Goal: Check status: Check status

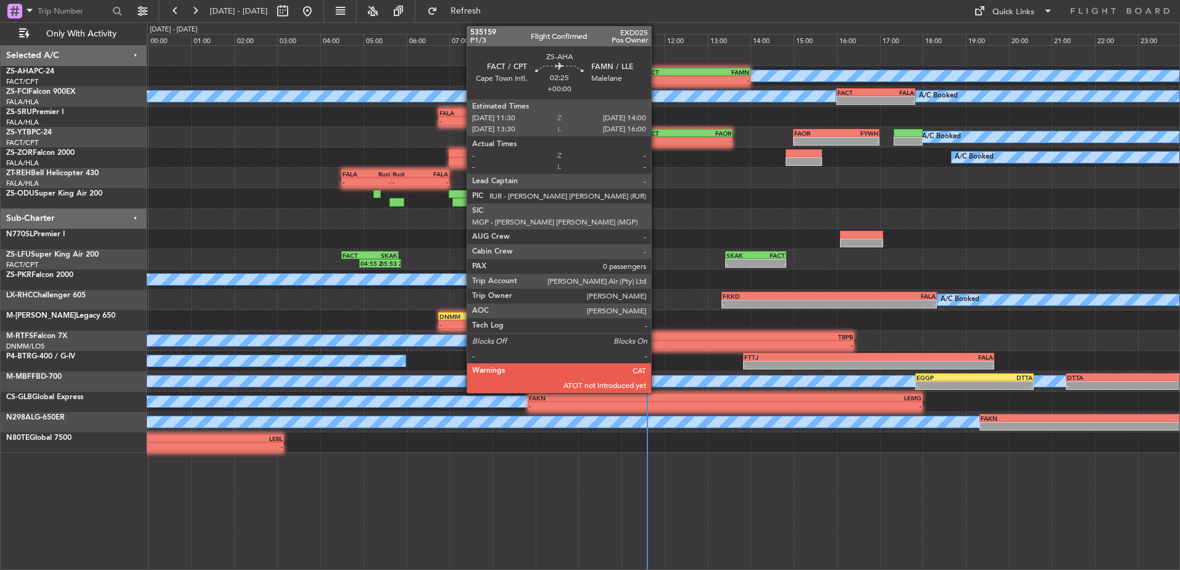
click at [657, 74] on div "FACT" at bounding box center [670, 72] width 52 height 7
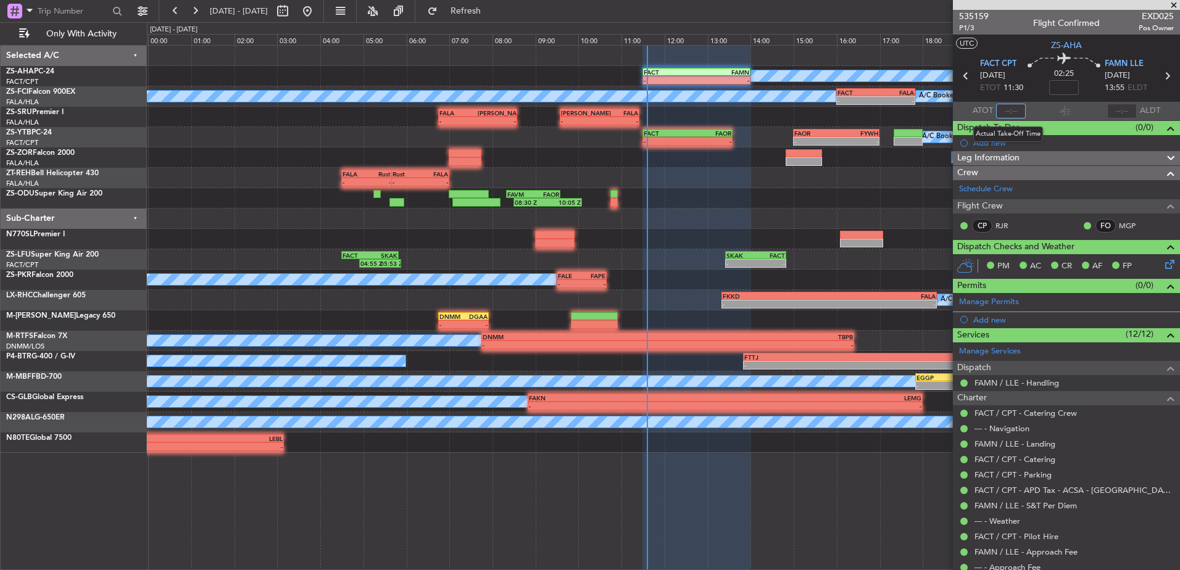
click at [1002, 111] on input "text" at bounding box center [1011, 111] width 30 height 15
type input "11:32"
click at [1179, 6] on span at bounding box center [1174, 5] width 12 height 11
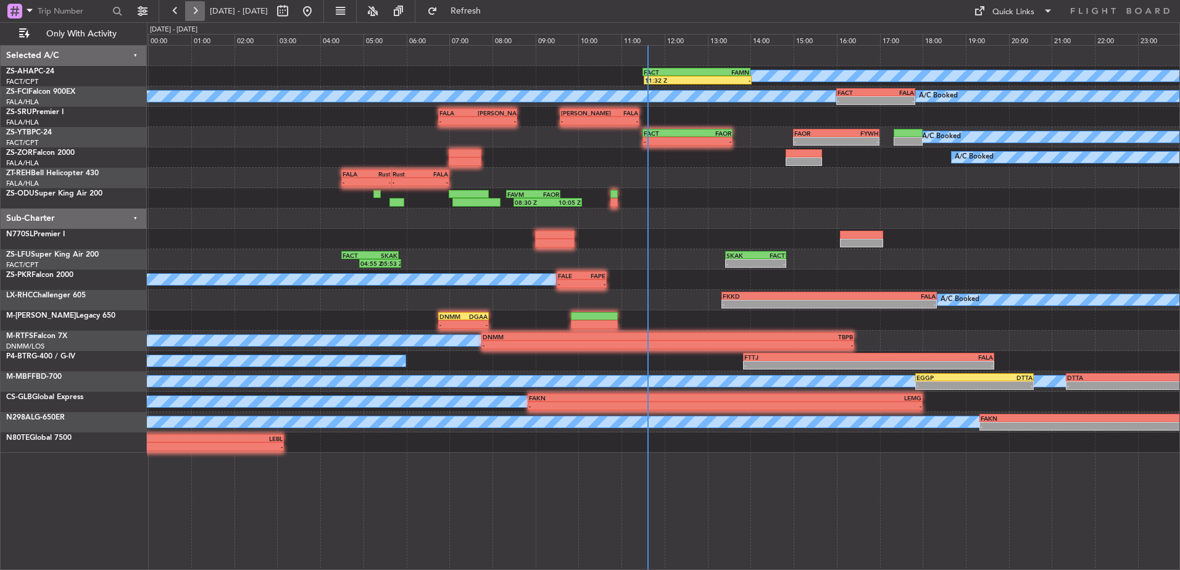
click at [202, 8] on button at bounding box center [195, 11] width 20 height 20
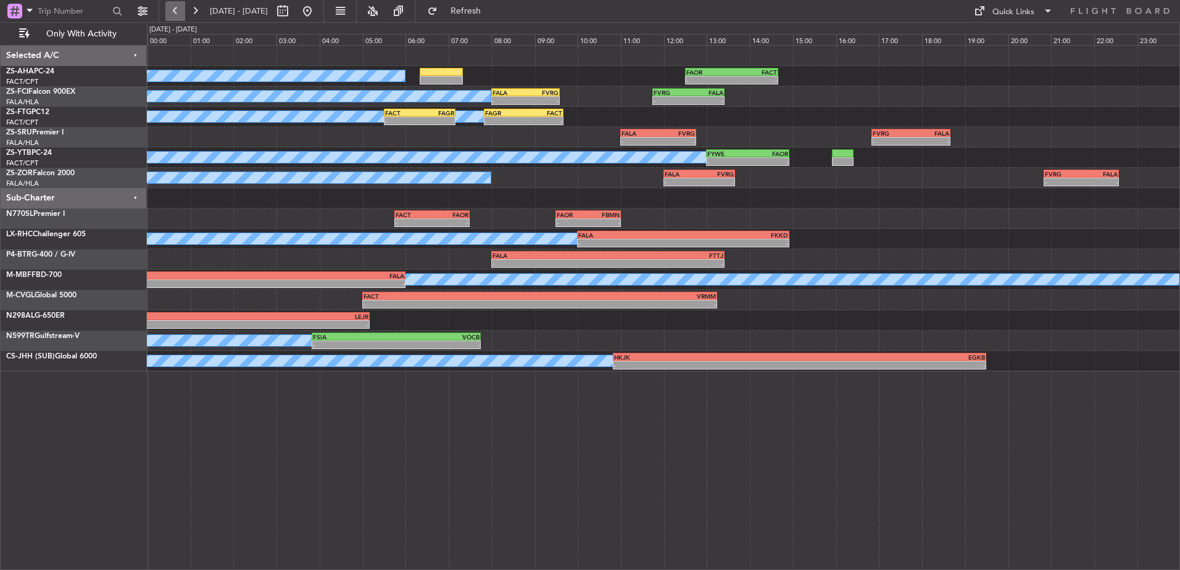
click at [174, 4] on button at bounding box center [175, 11] width 20 height 20
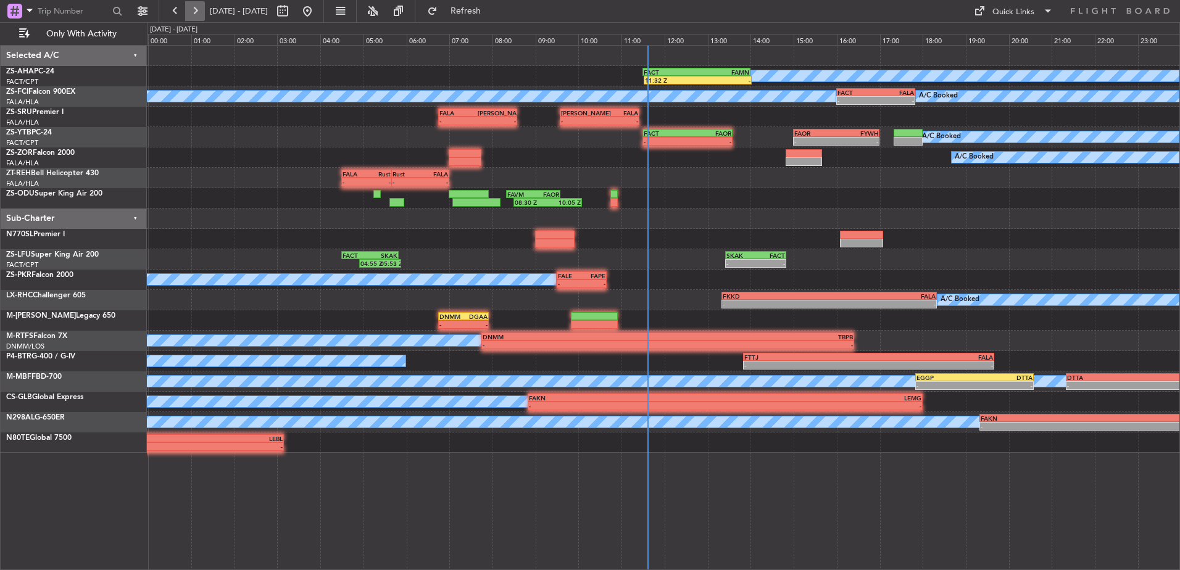
click at [199, 8] on button at bounding box center [195, 11] width 20 height 20
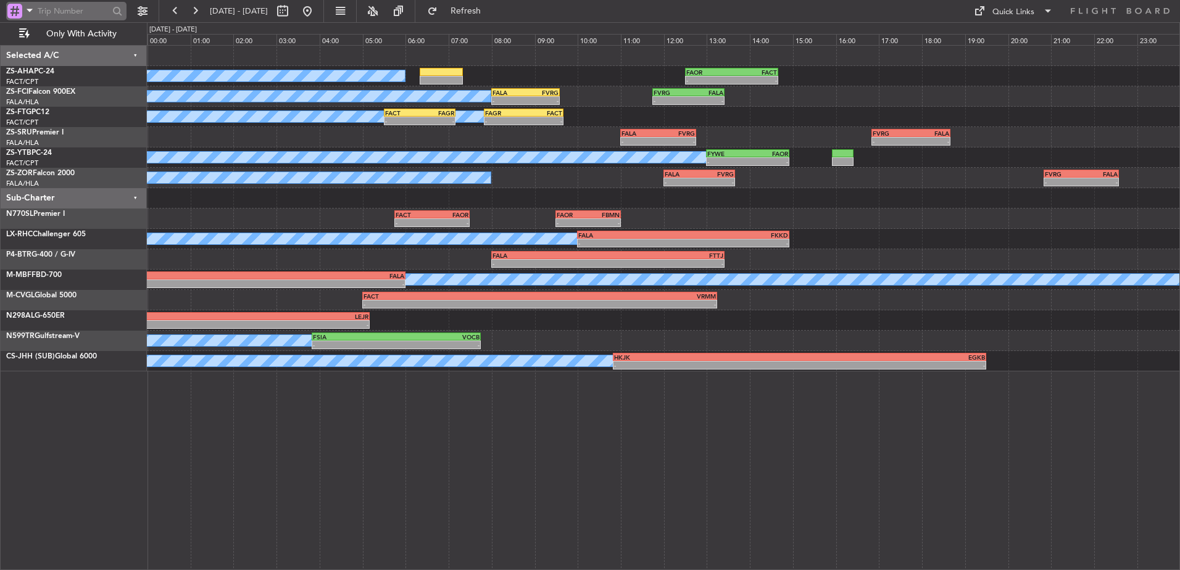
click at [52, 4] on input "text" at bounding box center [73, 11] width 71 height 19
type input "3"
type input "535306"
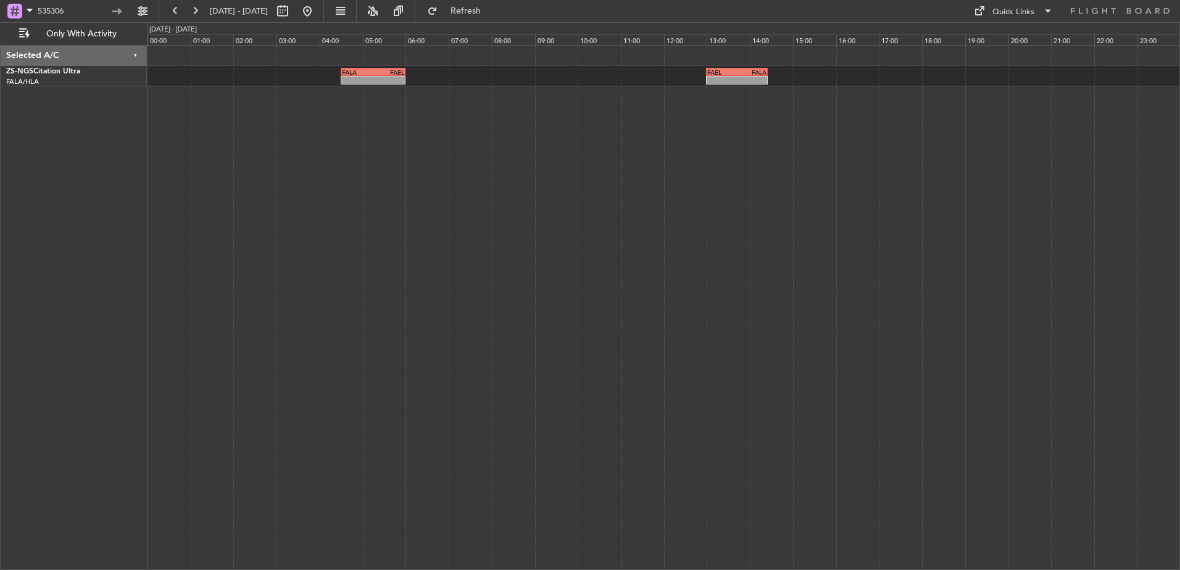
drag, startPoint x: 96, startPoint y: 10, endPoint x: 0, endPoint y: 24, distance: 96.7
click at [0, 24] on html "535306 [DATE] - [DATE] Refresh Quick Links Only With Activity - - FALA 04:30 Z …" at bounding box center [590, 285] width 1180 height 570
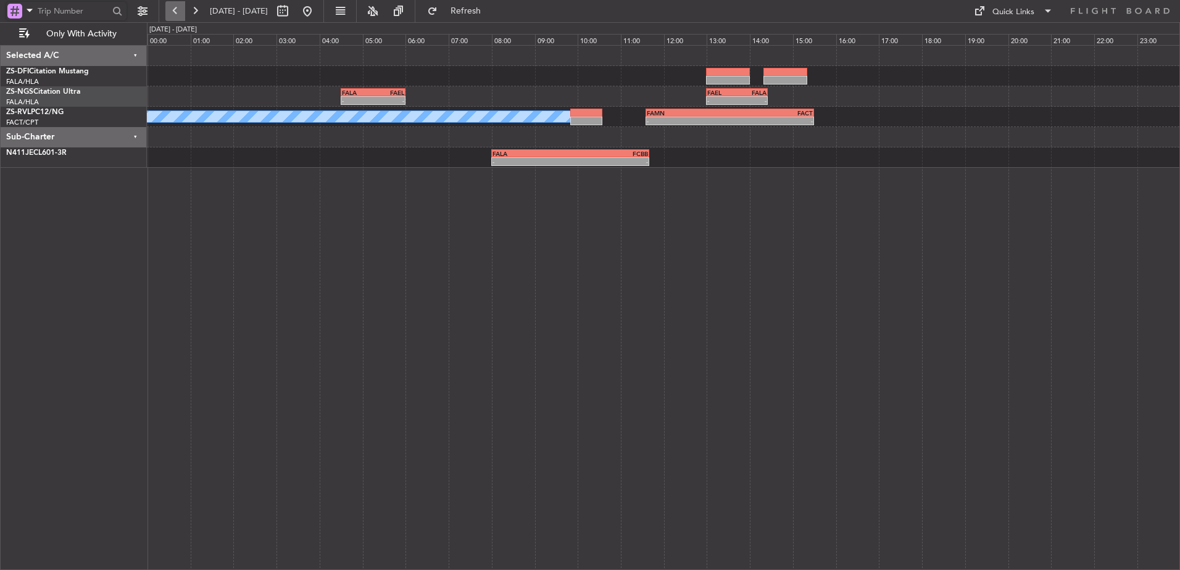
click at [177, 8] on button at bounding box center [175, 11] width 20 height 20
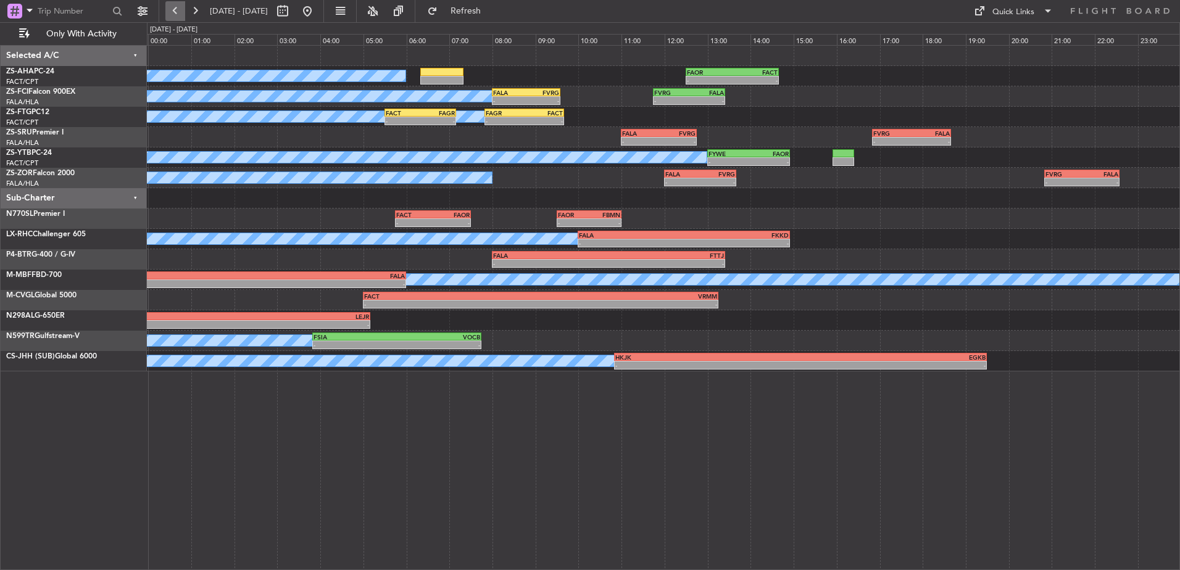
click at [177, 8] on button at bounding box center [175, 11] width 20 height 20
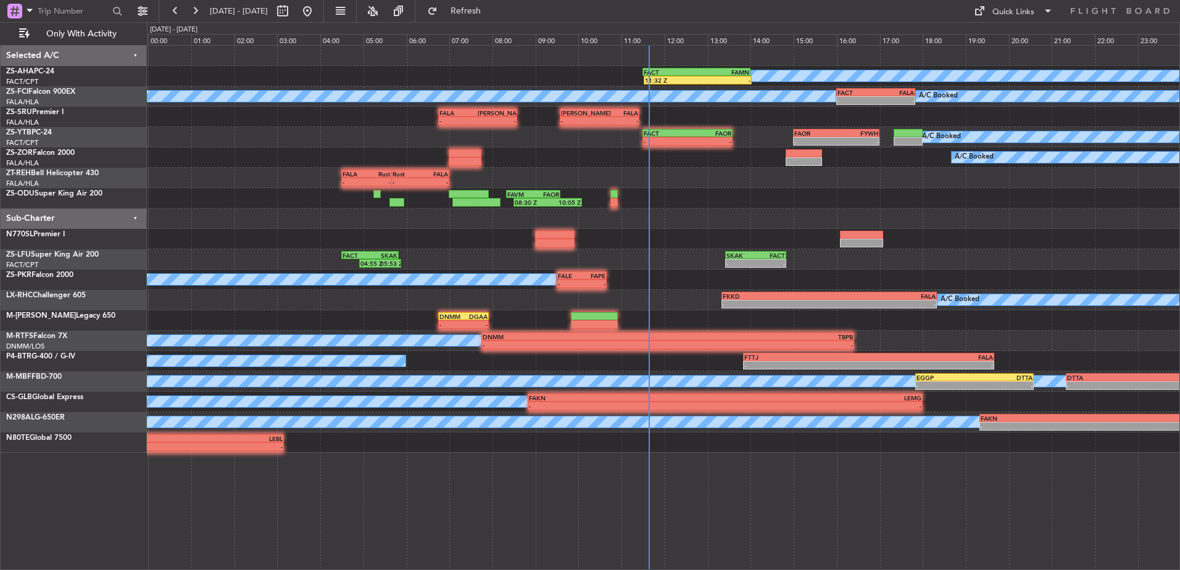
click at [875, 84] on div "A/C Booked 11:32 Z - FACT 11:30 Z FAMN 14:00 Z" at bounding box center [663, 76] width 1033 height 20
click at [867, 87] on div "A/C Booked A/C Booked - - FACT 16:00 Z FALA 17:50 Z" at bounding box center [663, 96] width 1033 height 20
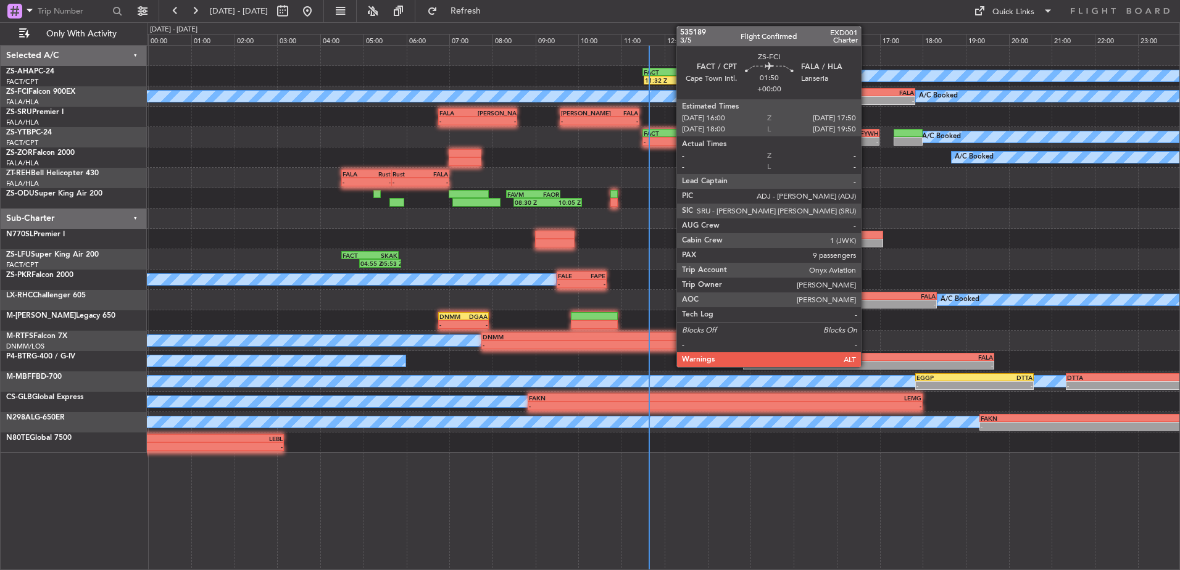
click at [867, 91] on div "FACT" at bounding box center [857, 92] width 38 height 7
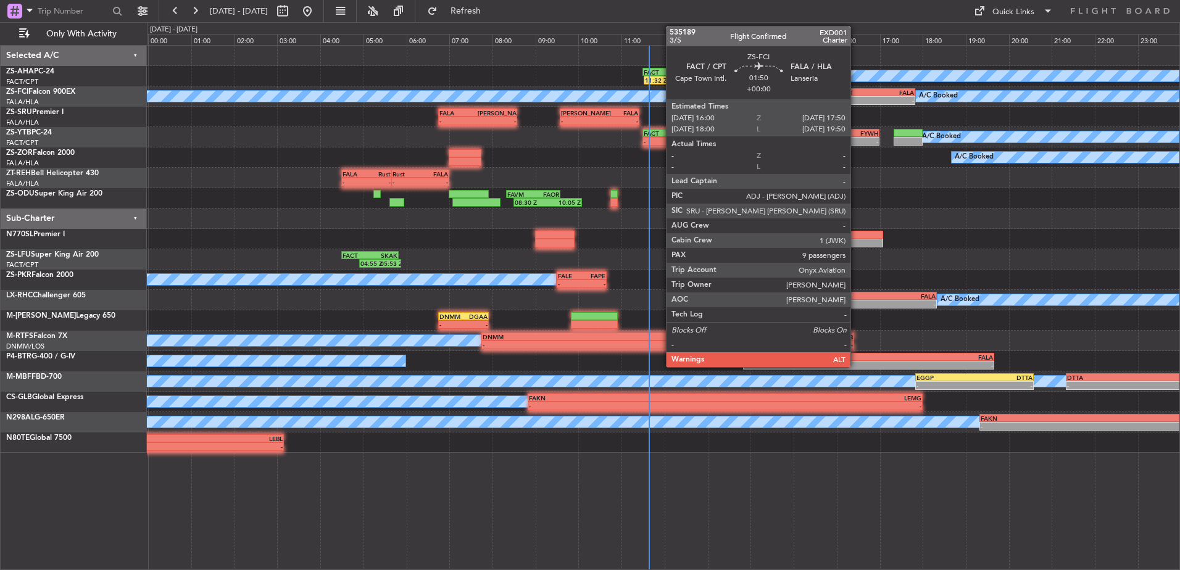
click at [856, 91] on div "FACT" at bounding box center [857, 92] width 38 height 7
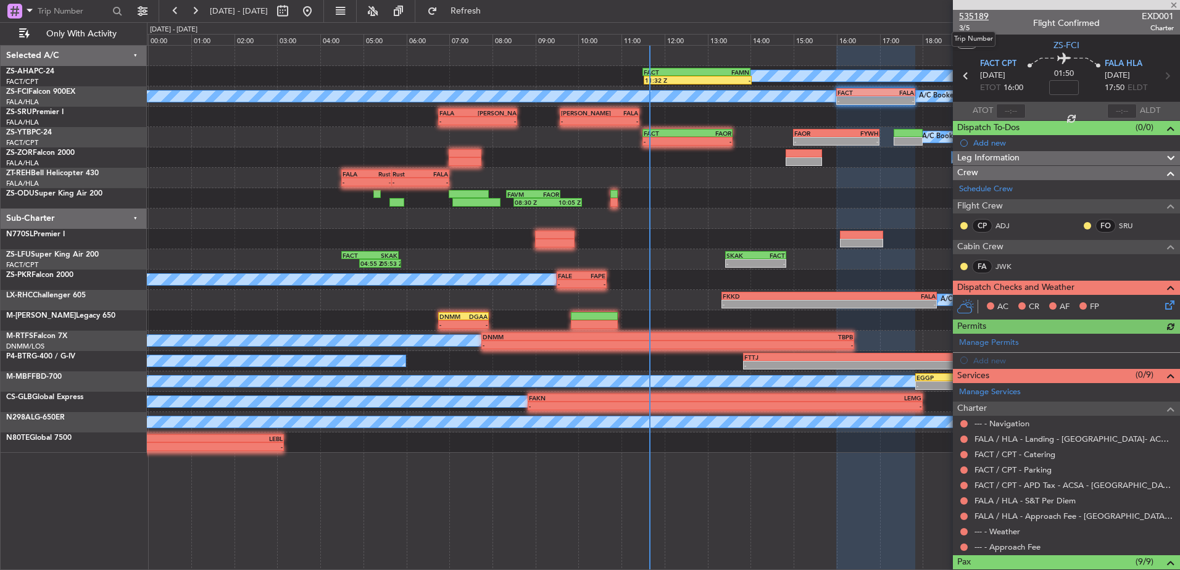
click at [973, 15] on span "535189" at bounding box center [974, 16] width 30 height 13
click at [1171, 10] on span at bounding box center [1174, 5] width 12 height 11
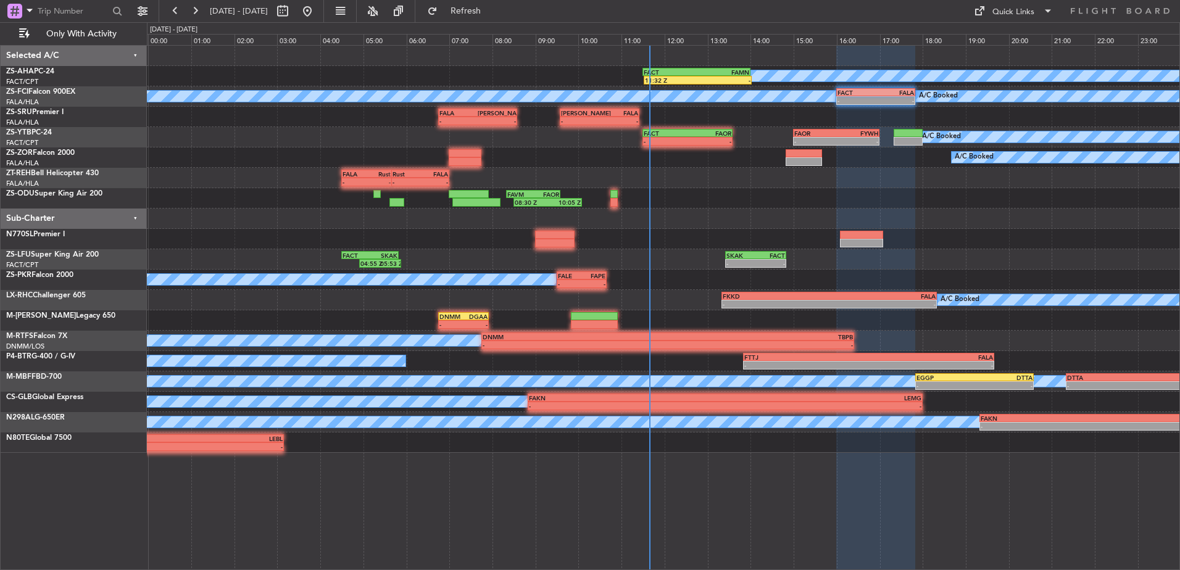
type input "0"
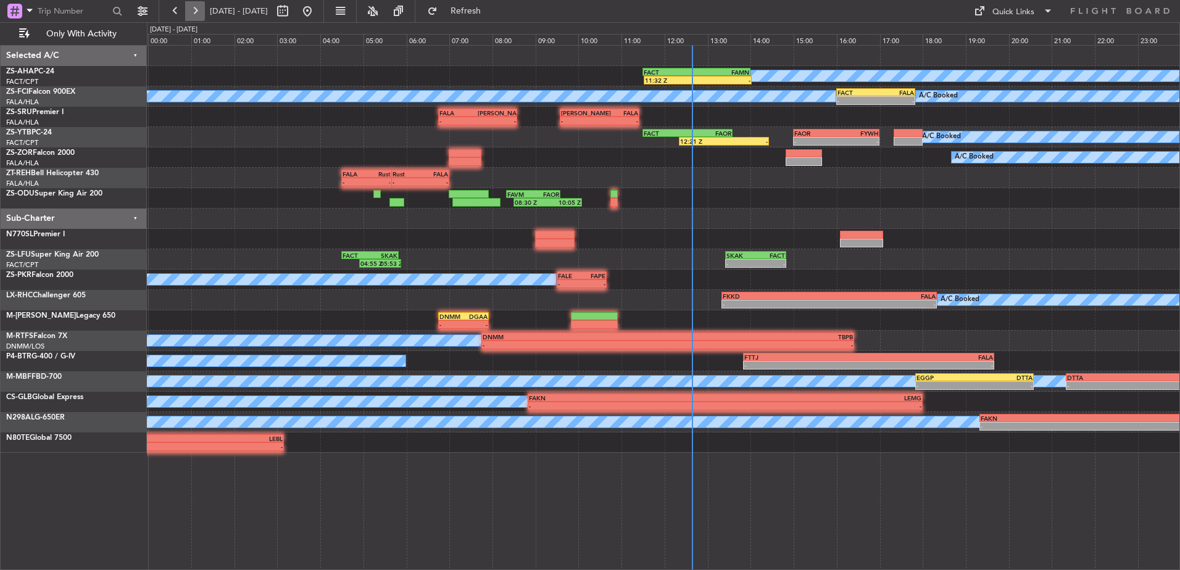
click at [189, 10] on button at bounding box center [195, 11] width 20 height 20
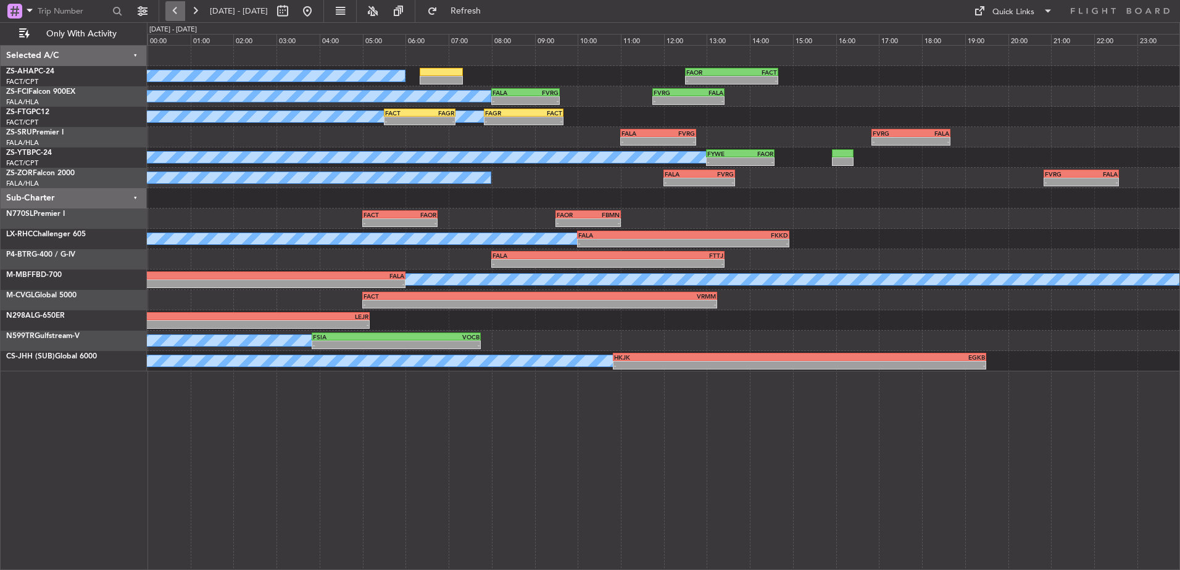
click at [175, 10] on button at bounding box center [175, 11] width 20 height 20
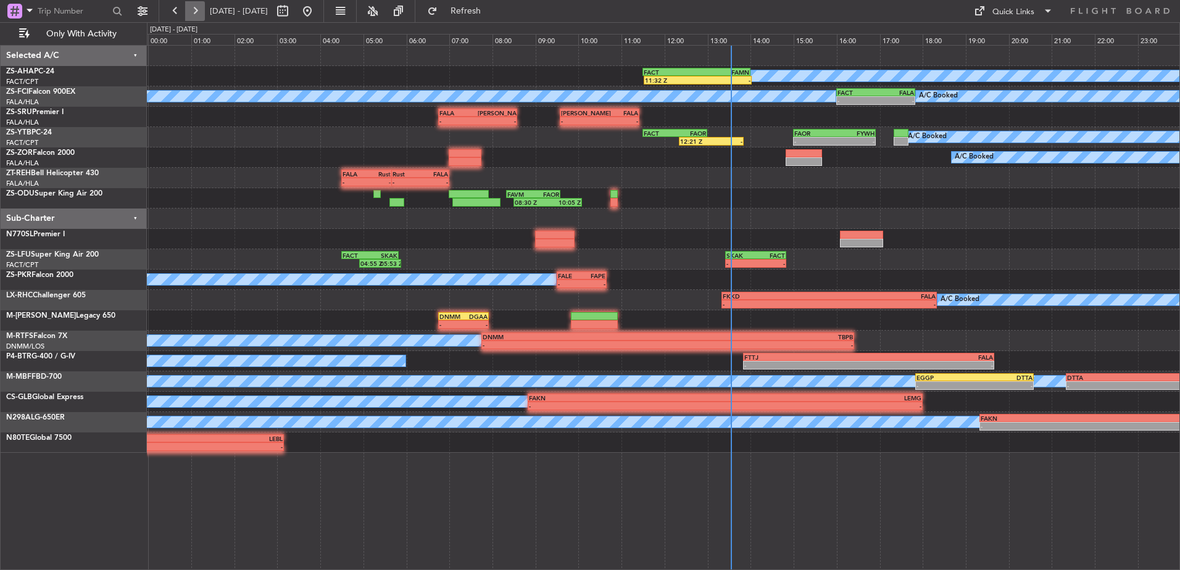
click at [200, 12] on button at bounding box center [195, 11] width 20 height 20
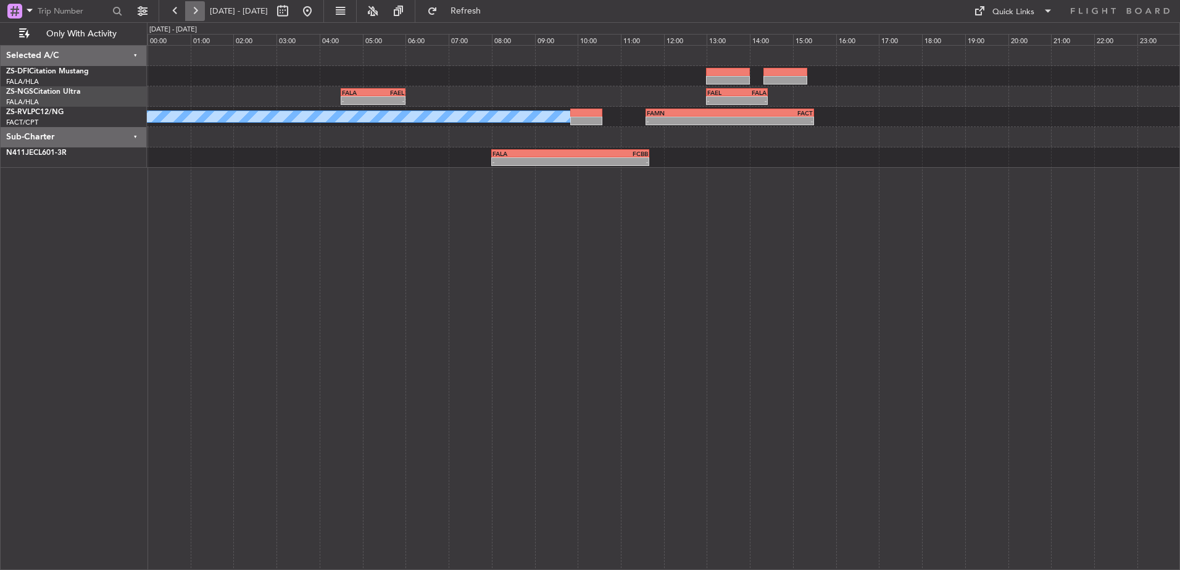
click at [200, 12] on button at bounding box center [195, 11] width 20 height 20
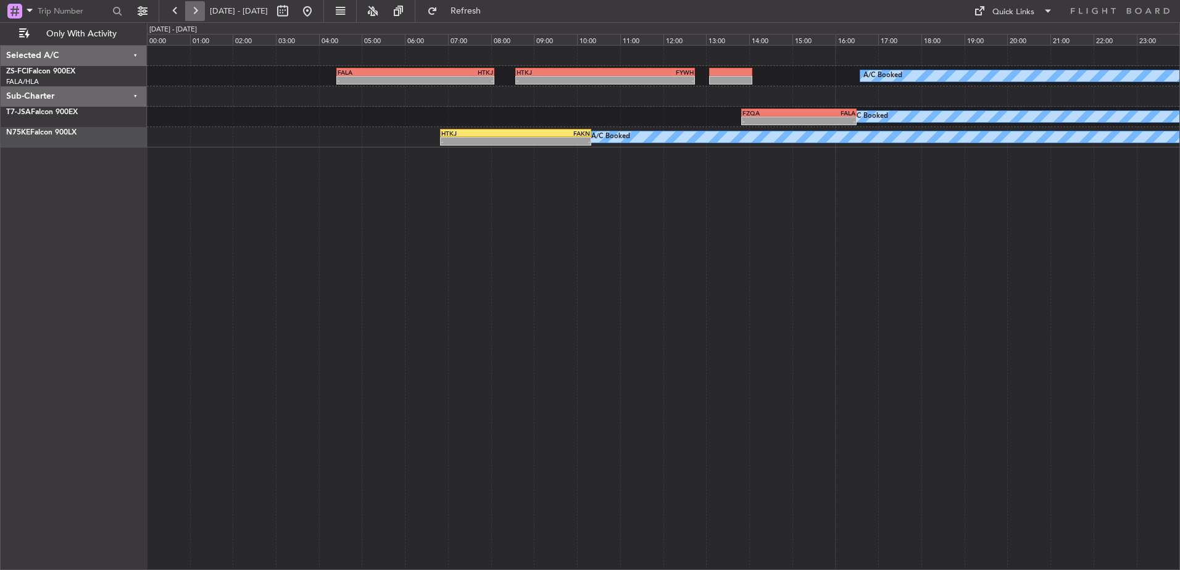
click at [197, 12] on button at bounding box center [195, 11] width 20 height 20
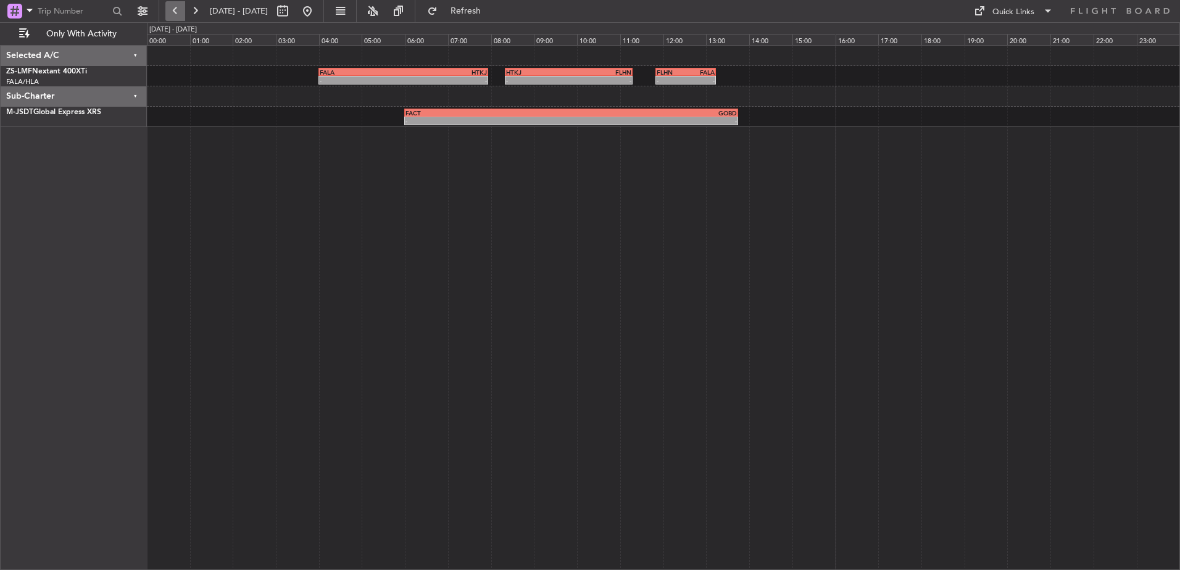
click at [169, 9] on button at bounding box center [175, 11] width 20 height 20
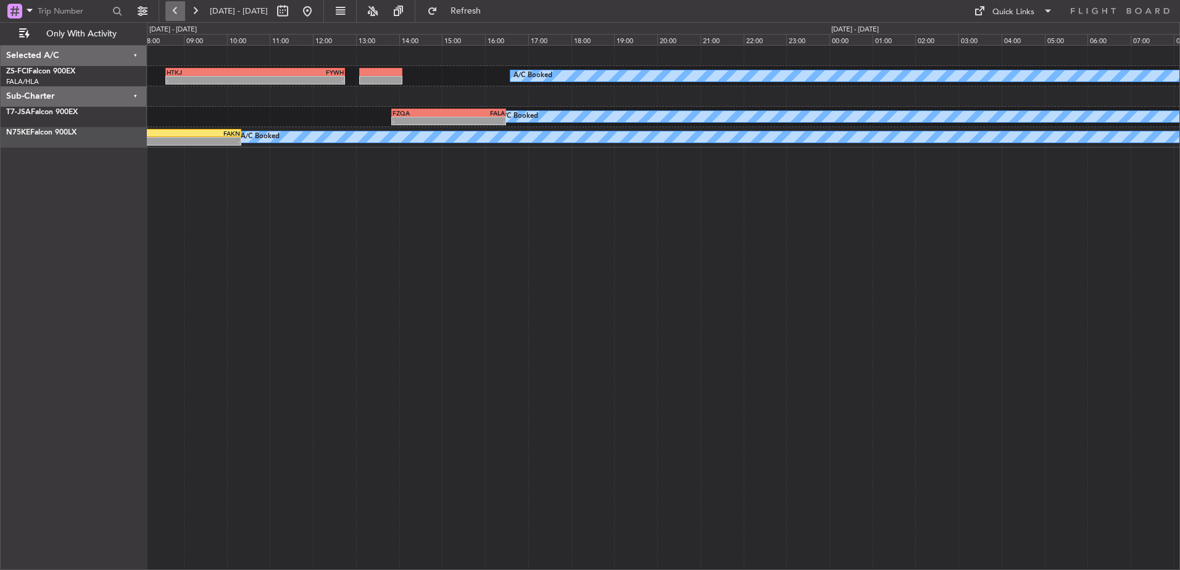
click at [169, 9] on button at bounding box center [175, 11] width 20 height 20
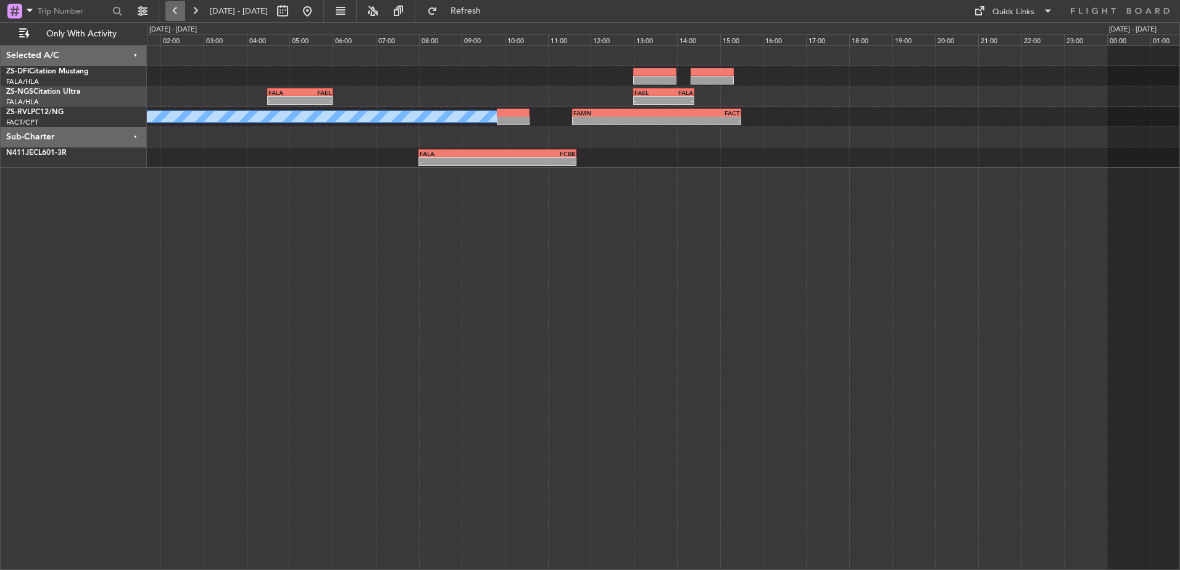
click at [169, 9] on button at bounding box center [175, 11] width 20 height 20
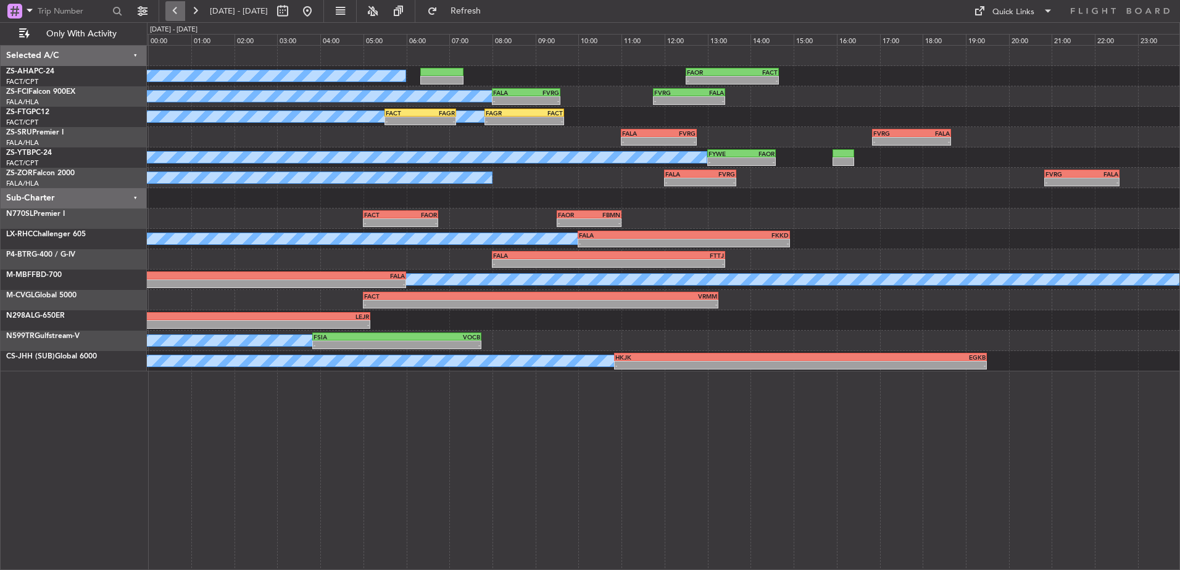
click at [179, 8] on button at bounding box center [175, 11] width 20 height 20
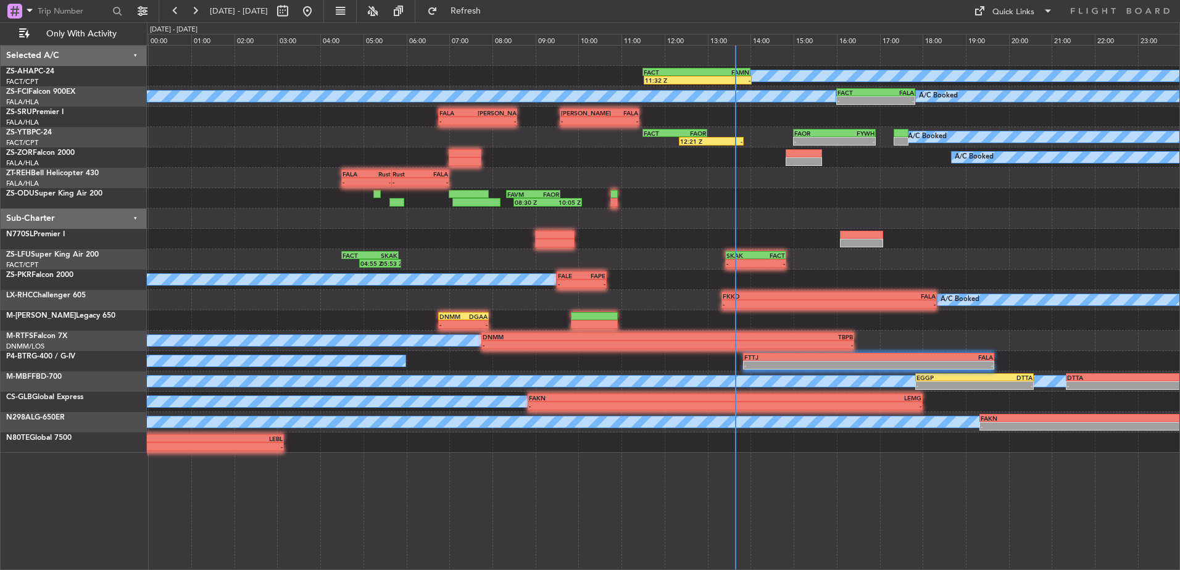
click at [704, 85] on div "A/C Booked 11:32 Z - FACT 11:30 Z FAMN 14:00 Z" at bounding box center [663, 76] width 1033 height 20
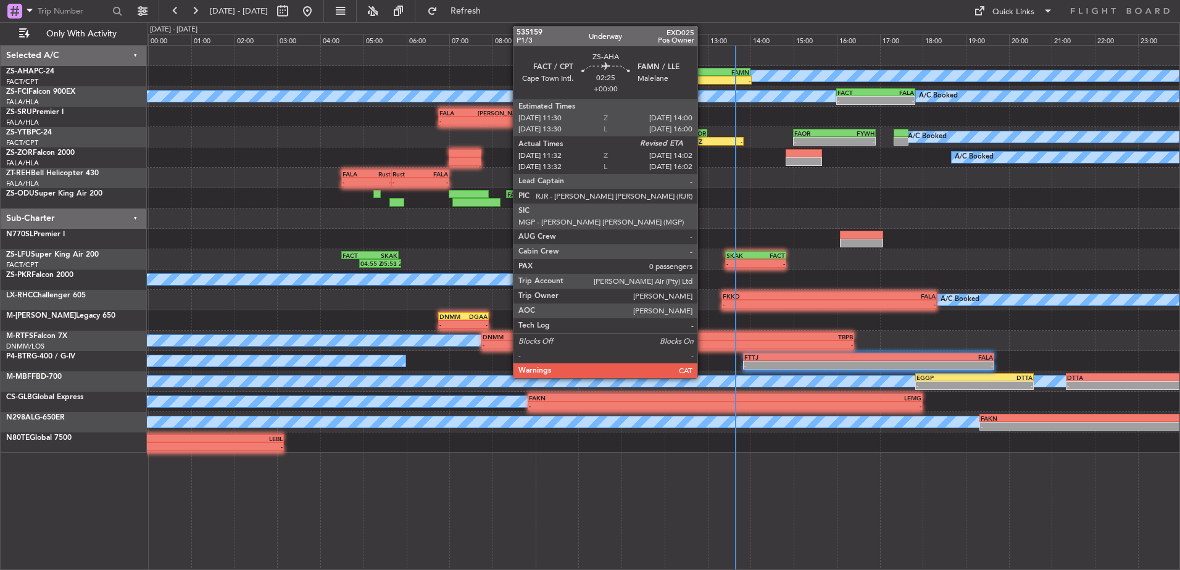
click at [703, 77] on div "-" at bounding box center [724, 80] width 52 height 7
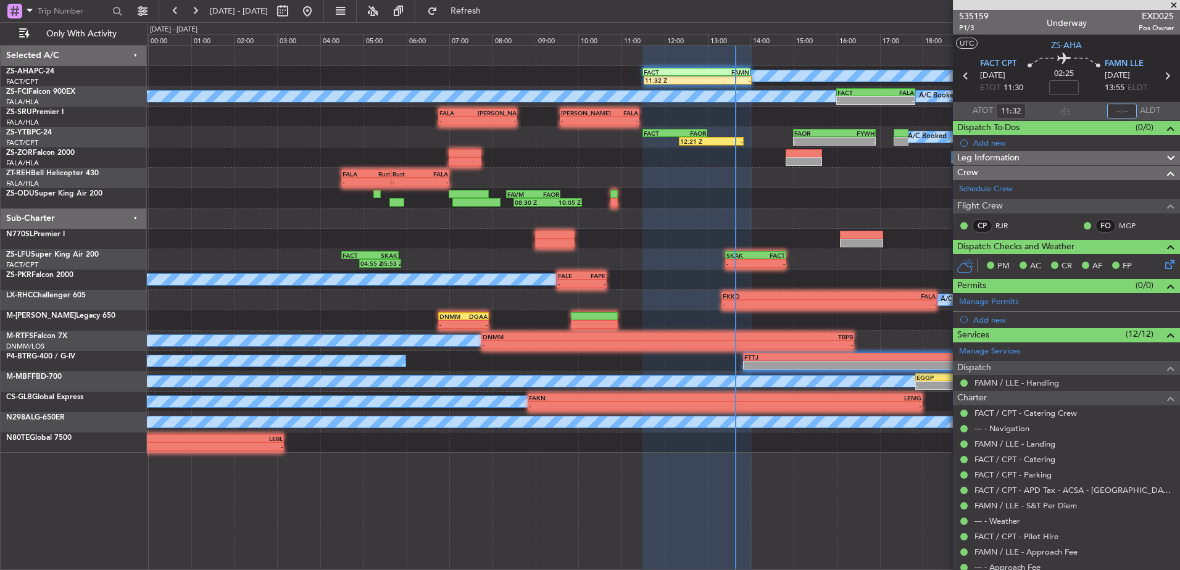
click at [1112, 109] on input "text" at bounding box center [1123, 111] width 30 height 15
type input "13:30"
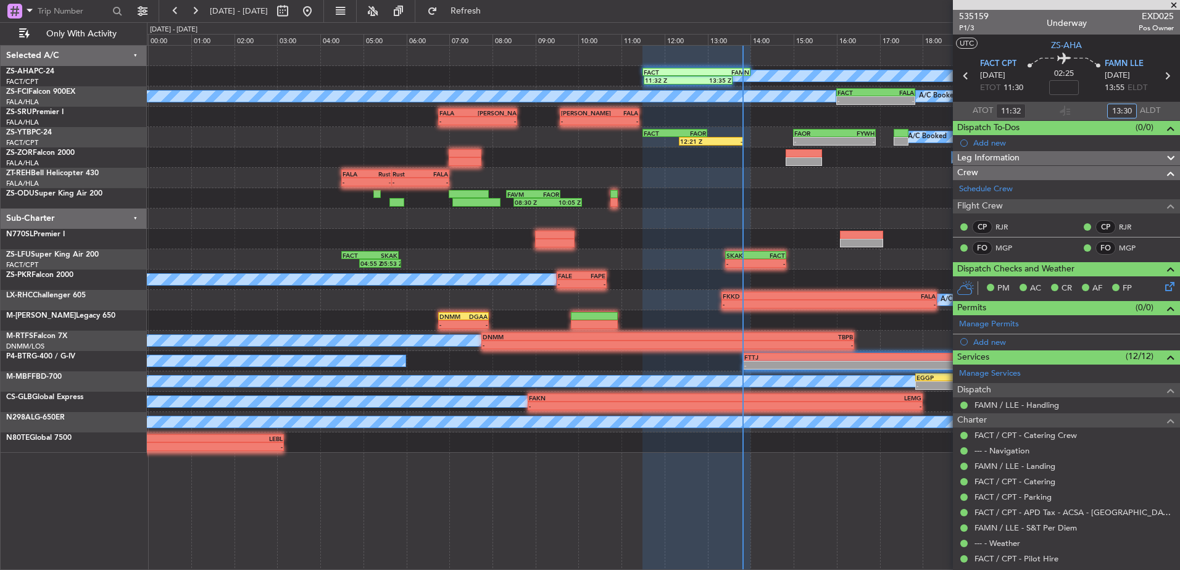
type input "13:32"
type input "15:30"
type input "11:32"
type input "13:30"
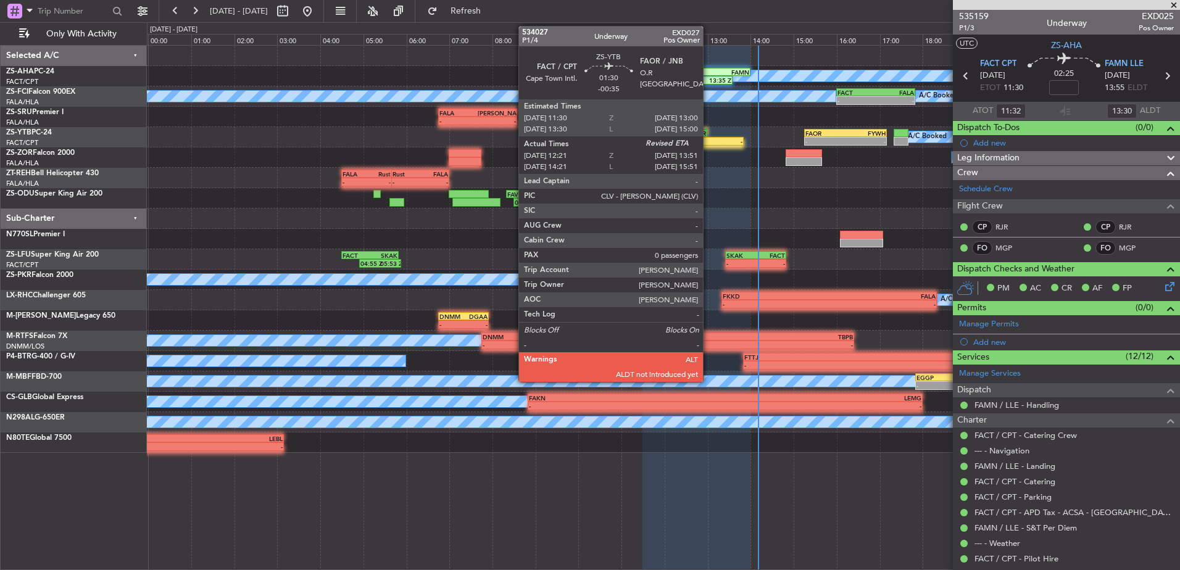
click at [709, 138] on div "12:21 Z" at bounding box center [695, 141] width 31 height 7
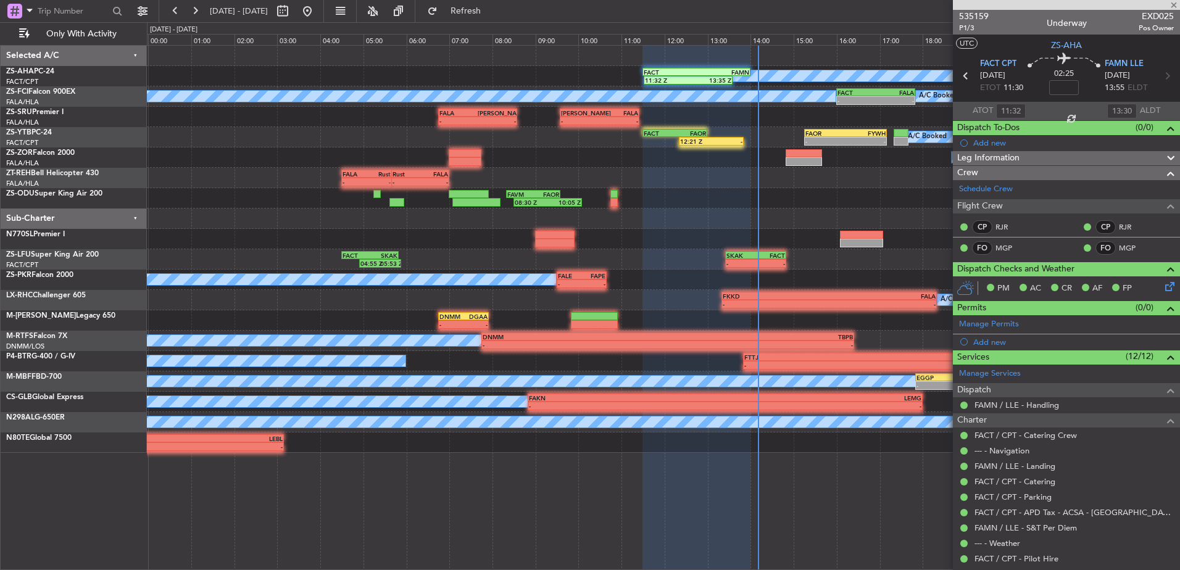
type input "-00:35"
type input "12:21"
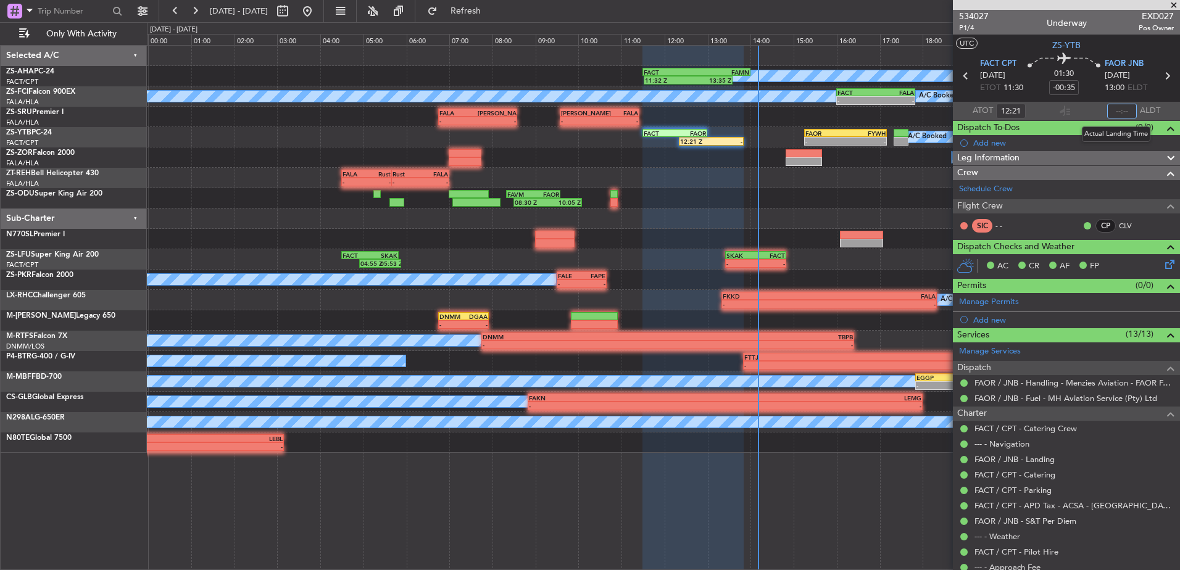
click at [1119, 107] on input "text" at bounding box center [1123, 111] width 30 height 15
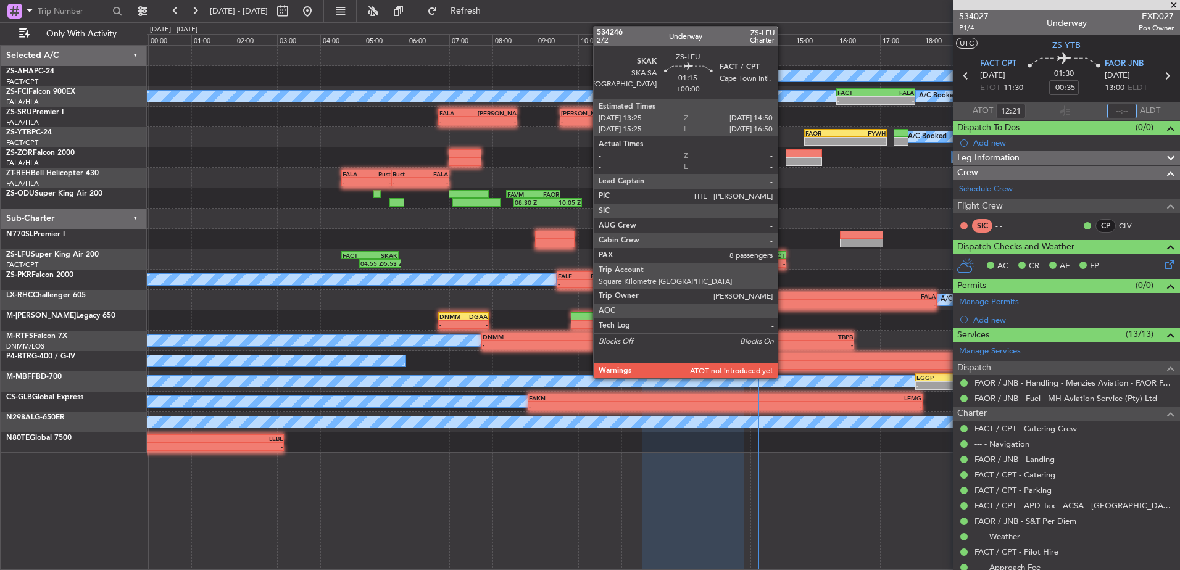
click at [764, 257] on div "FACT" at bounding box center [771, 255] width 30 height 7
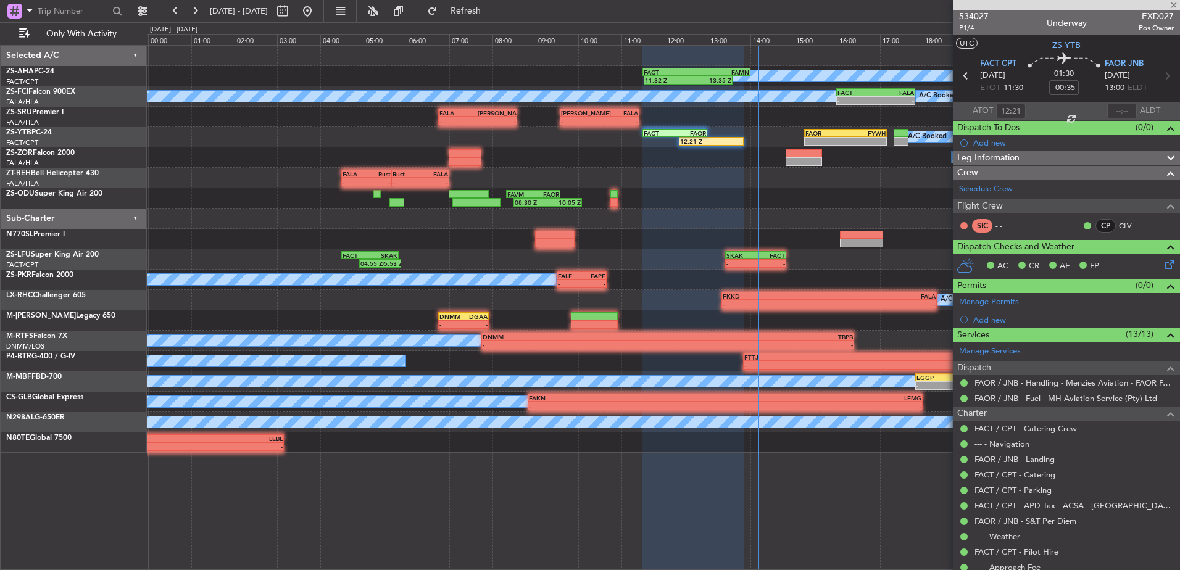
type input "8"
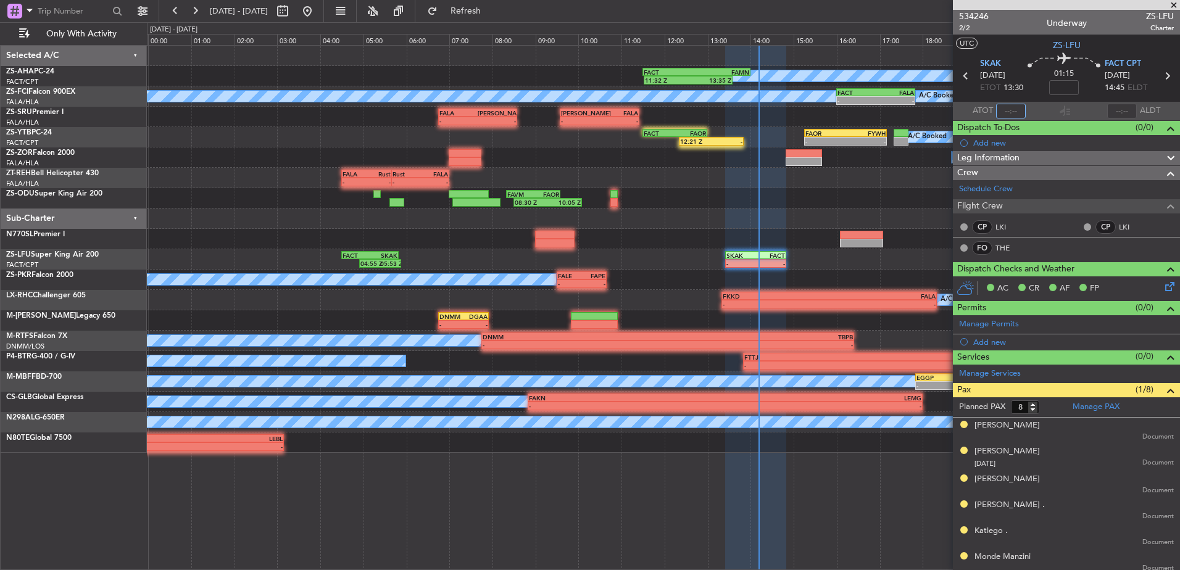
click at [1009, 111] on input "text" at bounding box center [1011, 111] width 30 height 15
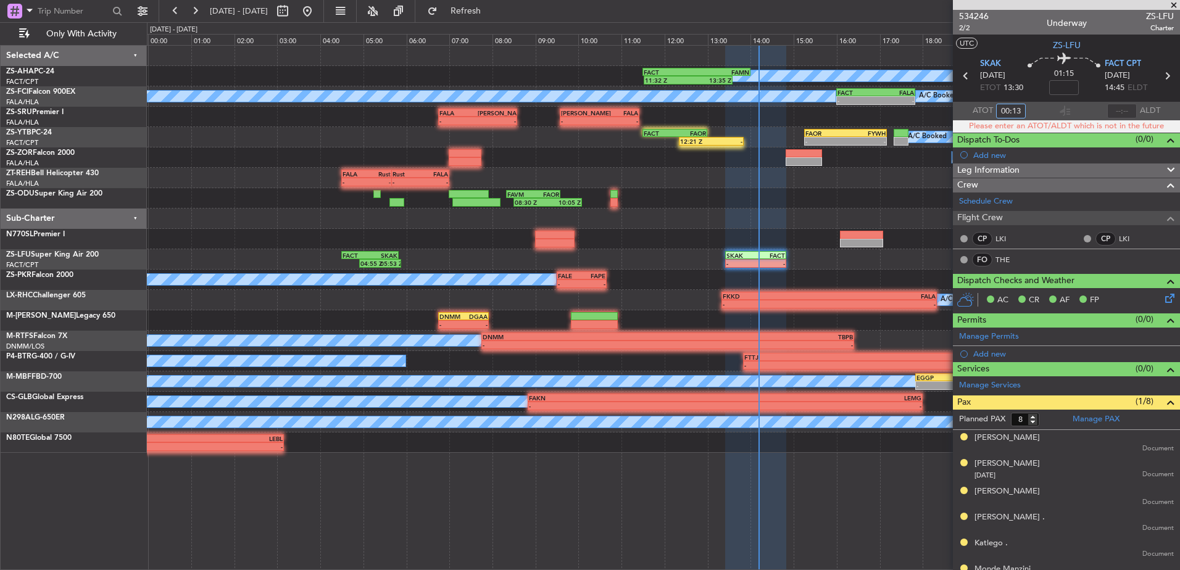
click at [1011, 111] on input "00:13" at bounding box center [1011, 111] width 30 height 15
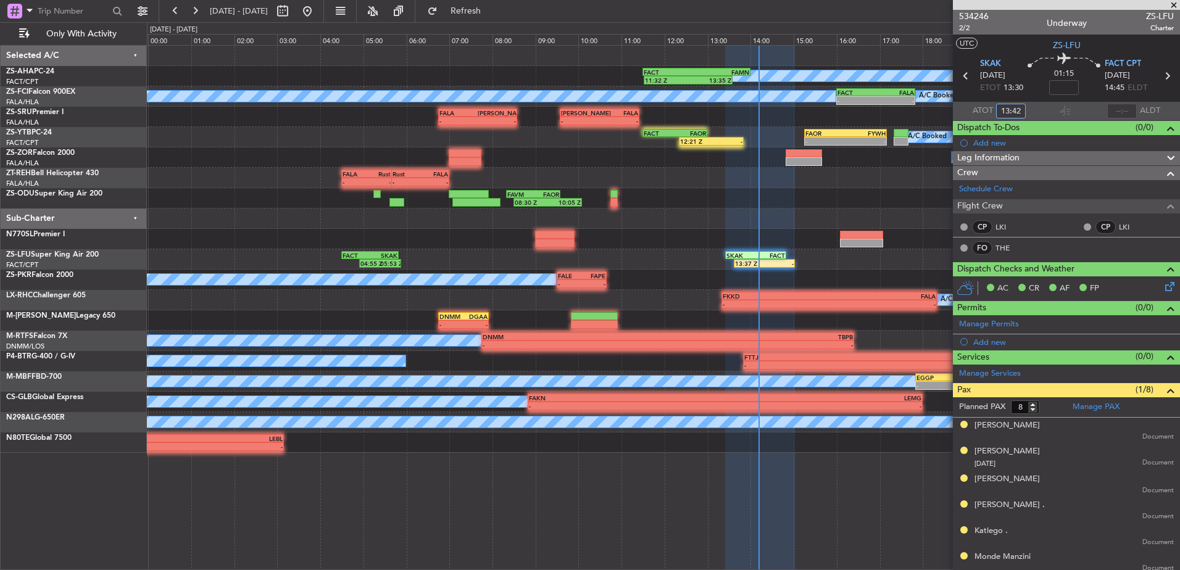
type input "13:42"
click at [1176, 9] on span at bounding box center [1174, 5] width 12 height 11
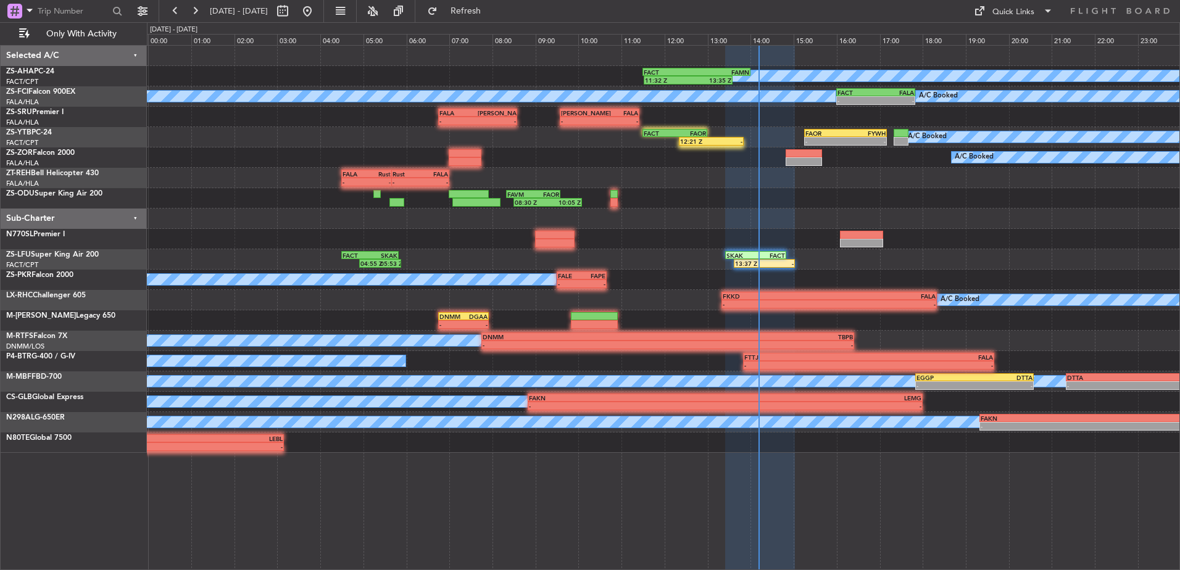
type input "0"
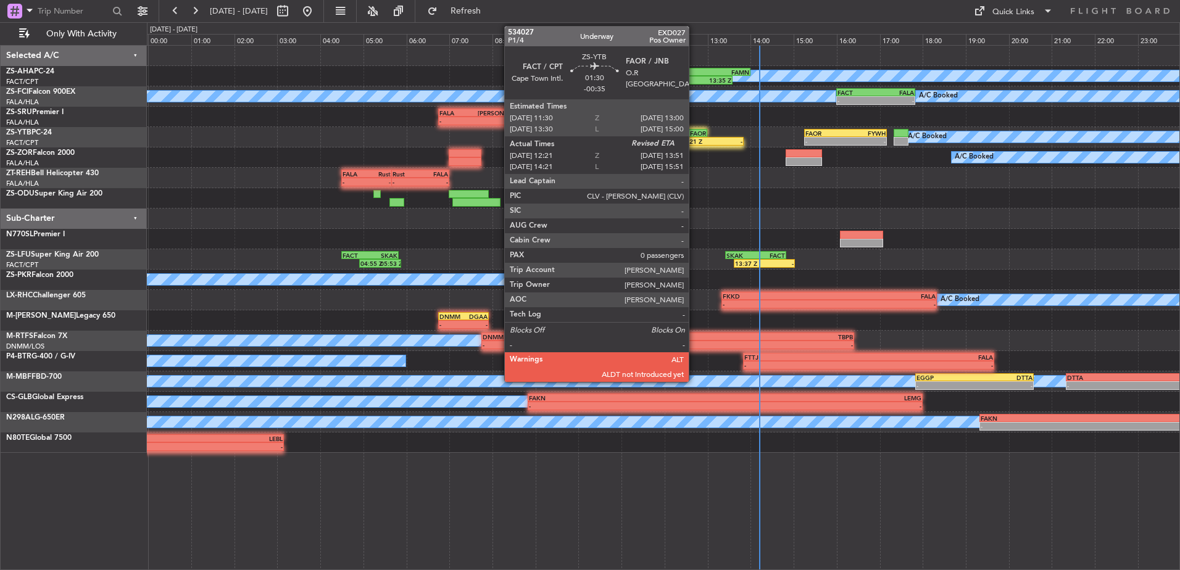
click at [695, 134] on div "FAOR" at bounding box center [690, 133] width 31 height 7
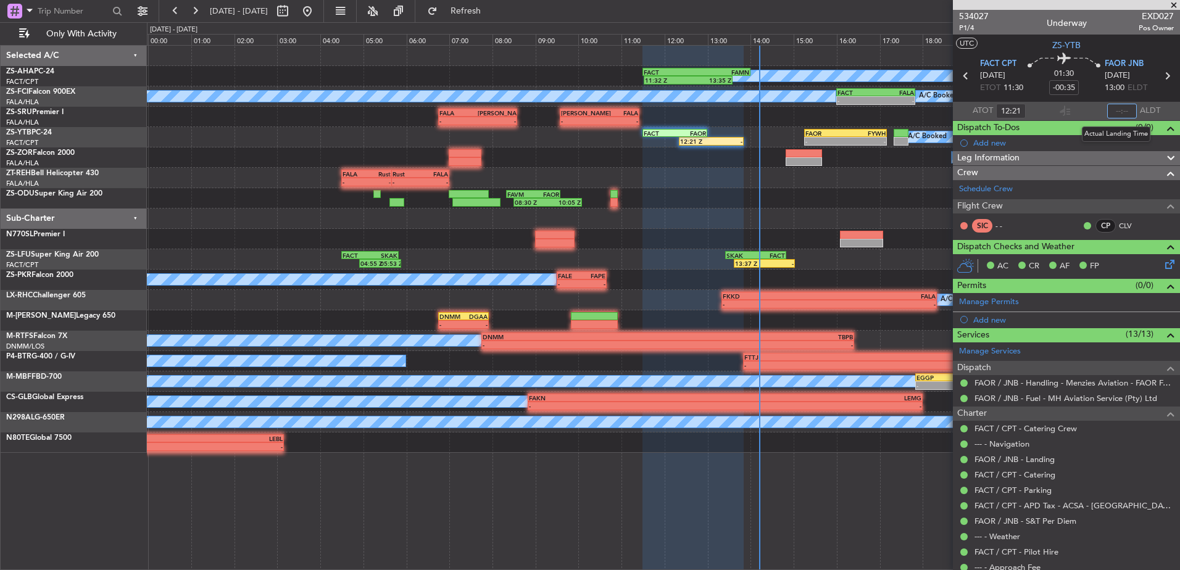
click at [1118, 110] on input "text" at bounding box center [1123, 111] width 30 height 15
type input "14:12"
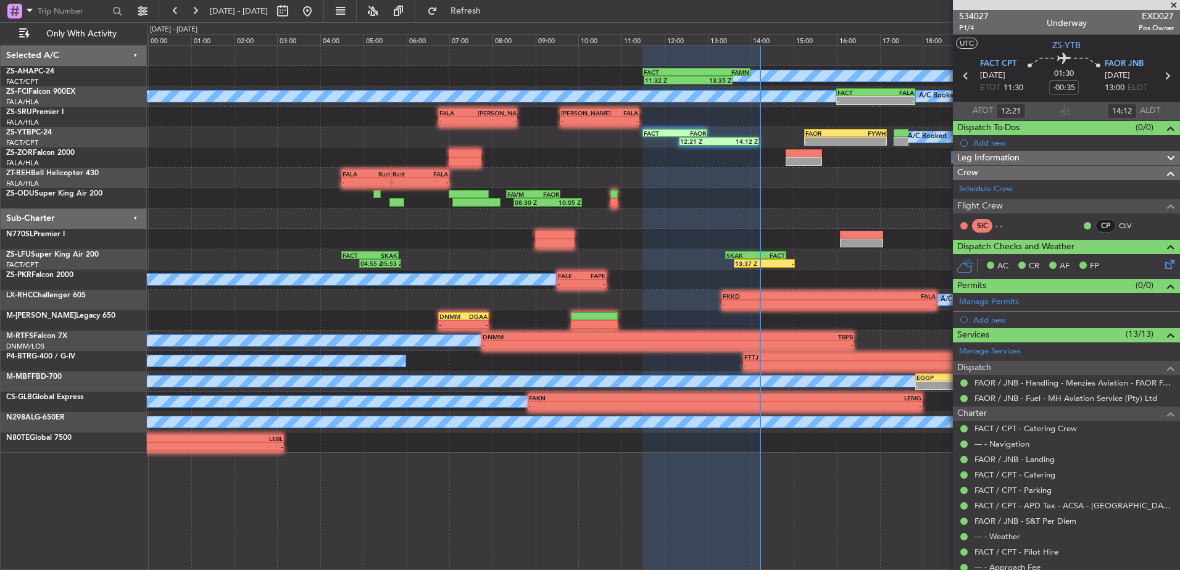
click at [1170, 3] on span at bounding box center [1174, 5] width 12 height 11
